Goal: Find specific page/section: Find specific page/section

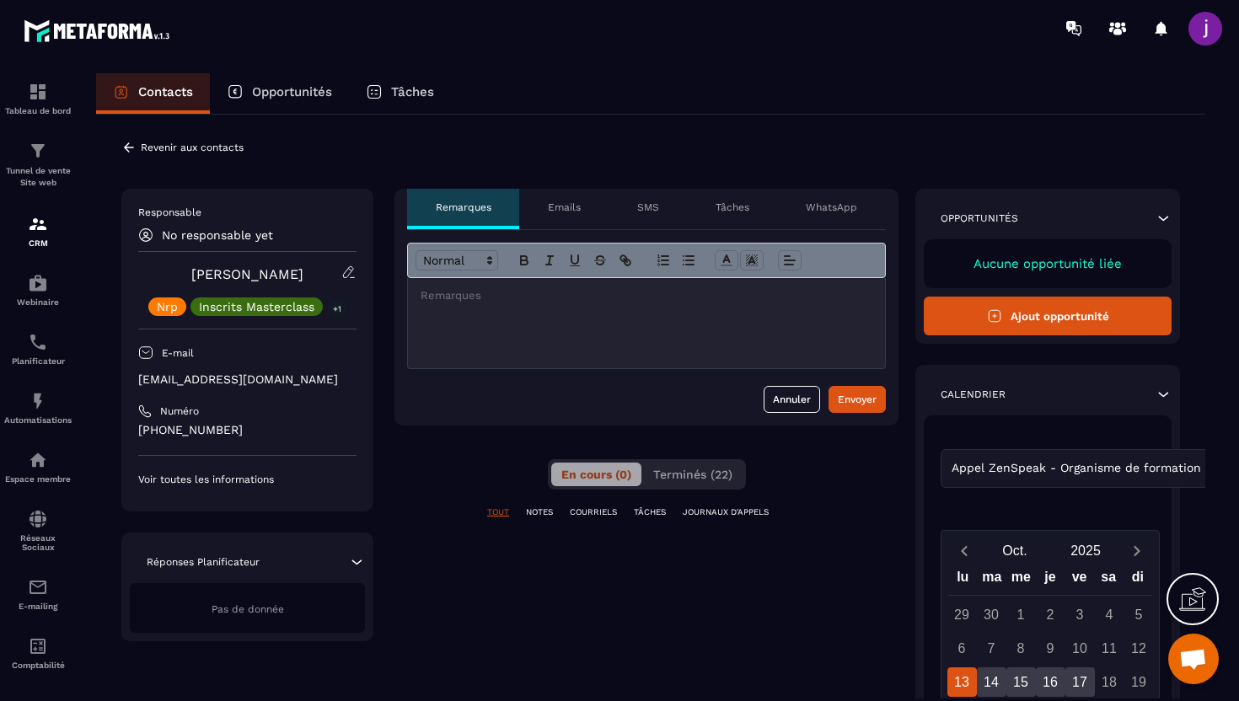
click at [128, 149] on icon at bounding box center [128, 147] width 15 height 15
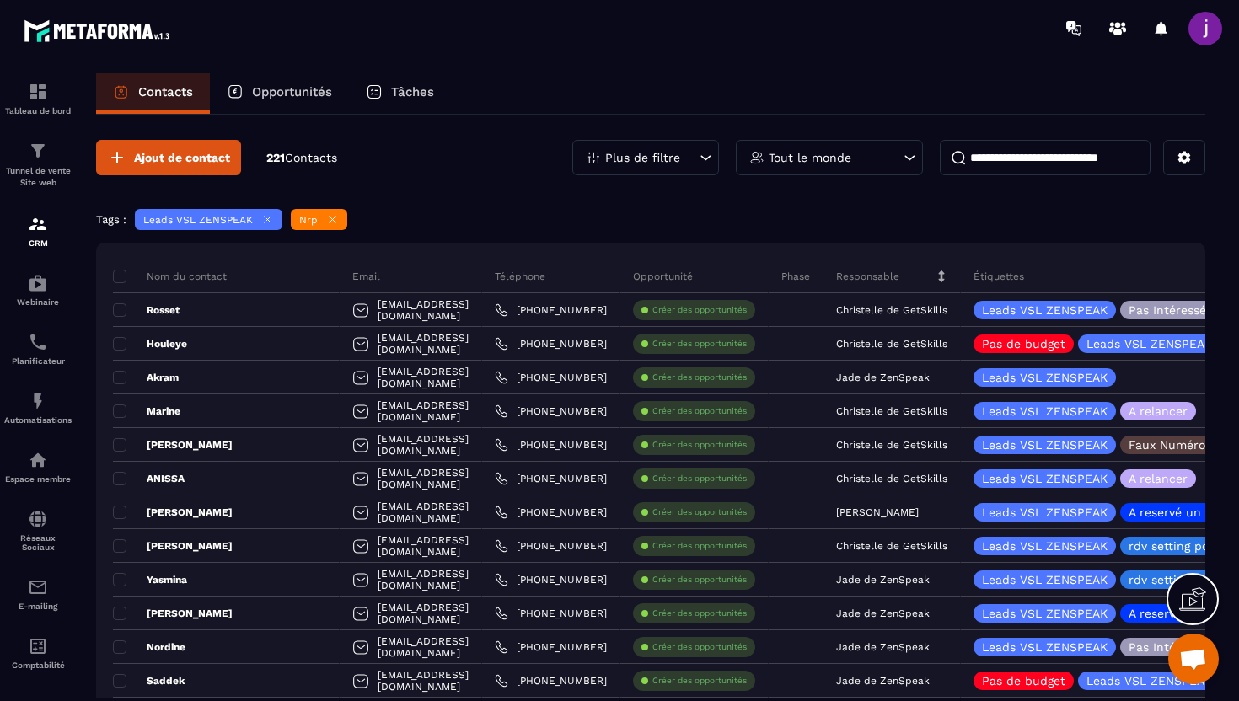
click at [1008, 153] on input at bounding box center [1045, 157] width 211 height 35
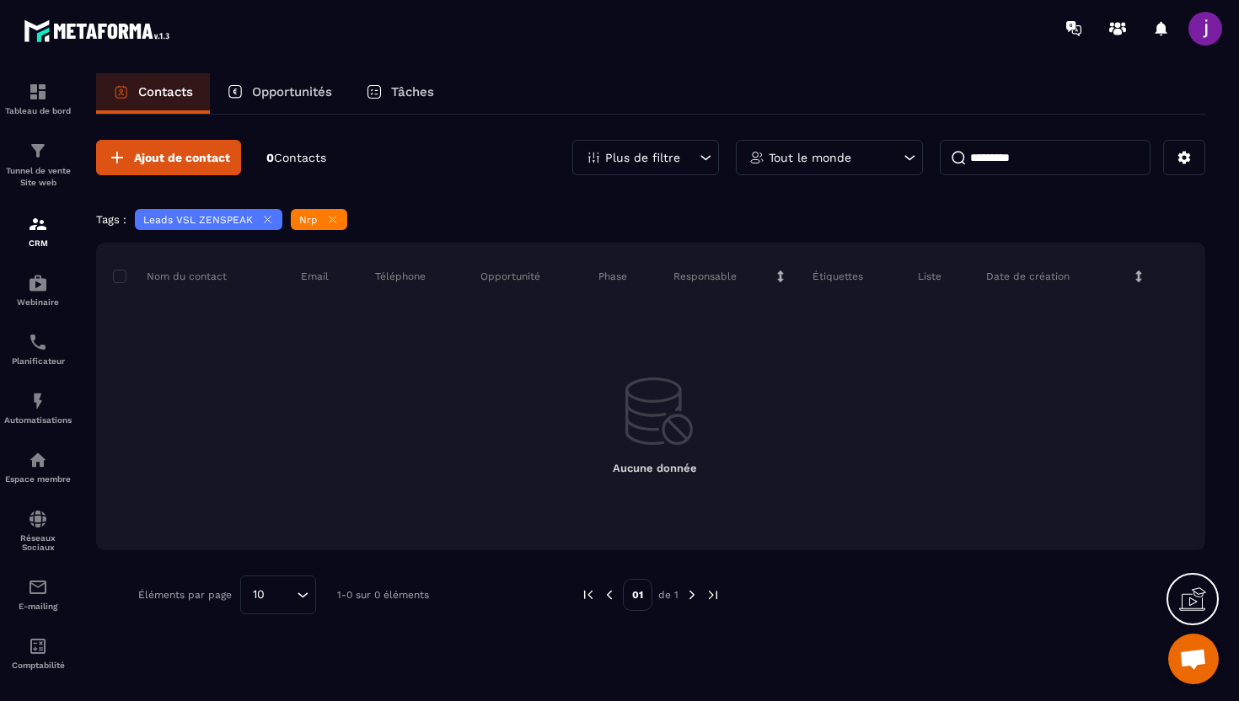
type input "*********"
click at [330, 215] on icon at bounding box center [332, 219] width 13 height 13
click at [276, 224] on div "Leads VSL ZENSPEAK" at bounding box center [208, 219] width 147 height 21
click at [266, 222] on icon at bounding box center [268, 220] width 7 height 7
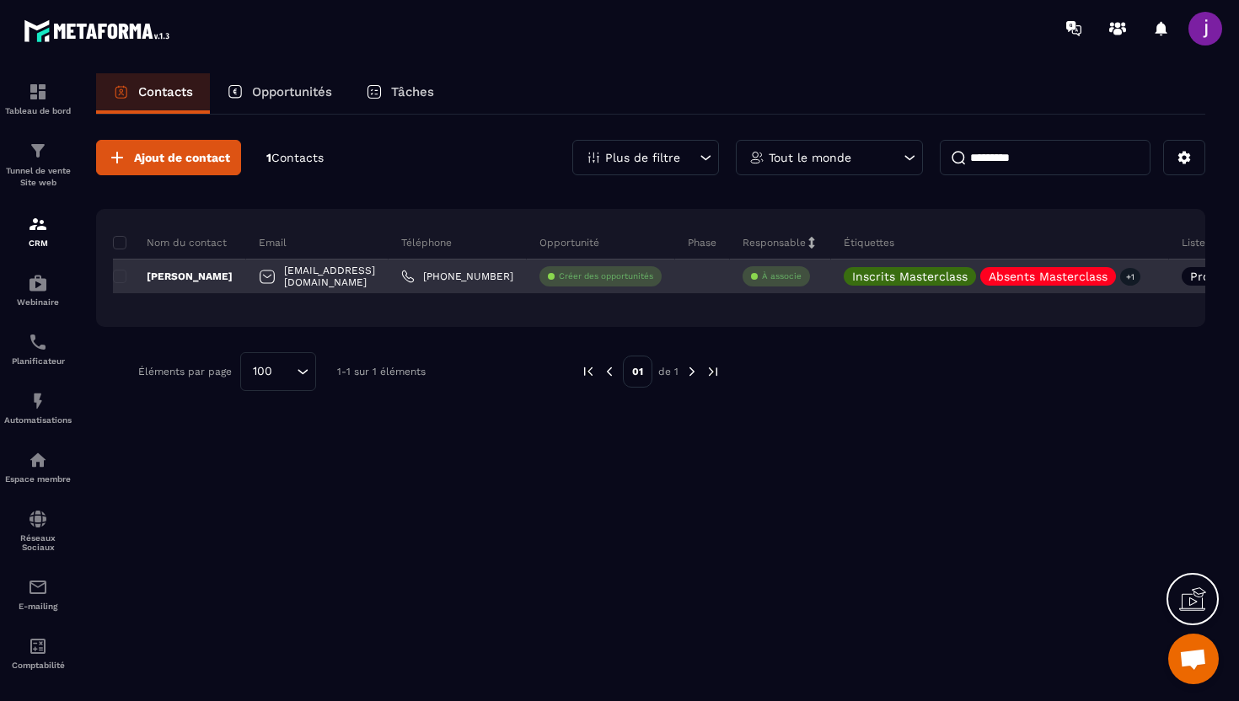
click at [224, 276] on div "[PERSON_NAME]" at bounding box center [179, 277] width 133 height 34
